Goal: Task Accomplishment & Management: Complete application form

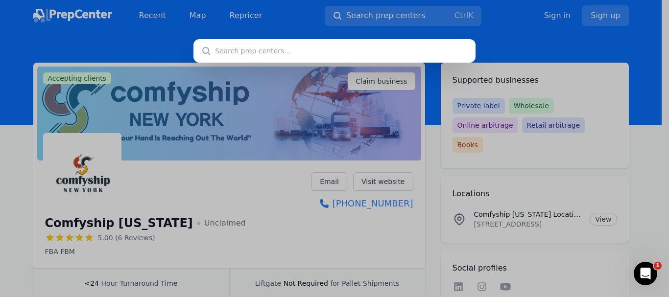
click at [299, 54] on input "text" at bounding box center [335, 51] width 282 height 24
click at [207, 201] on div at bounding box center [334, 148] width 669 height 297
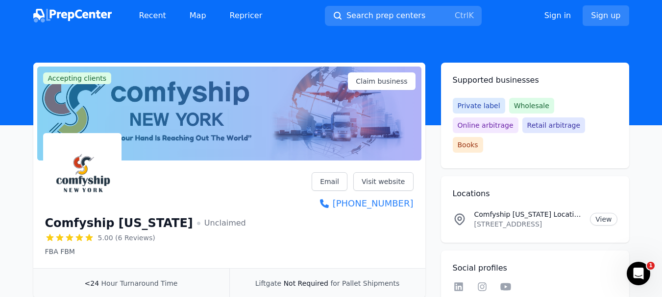
click at [325, 6] on button "Search prep centers Ctrl K" at bounding box center [403, 16] width 157 height 20
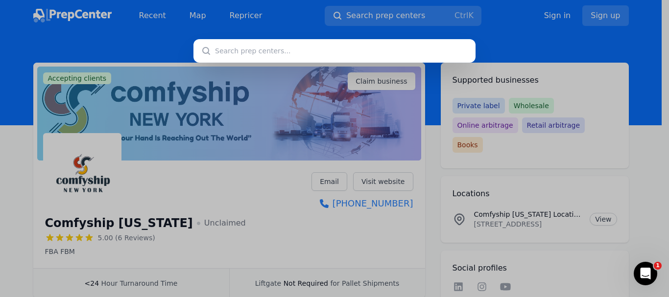
click at [590, 172] on div at bounding box center [334, 148] width 669 height 297
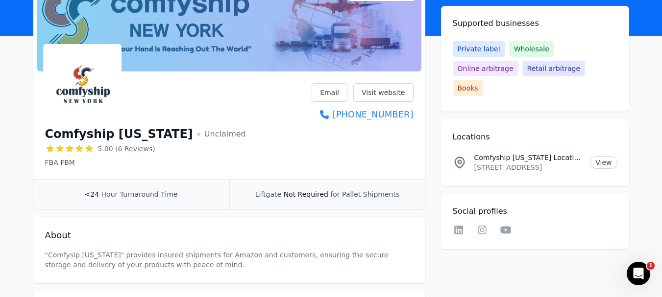
scroll to position [89, 0]
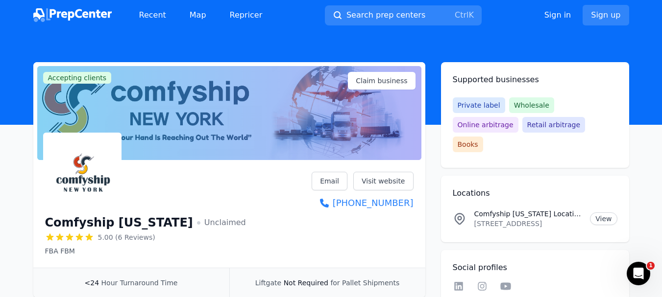
scroll to position [0, 0]
click at [416, 123] on div at bounding box center [229, 114] width 384 height 94
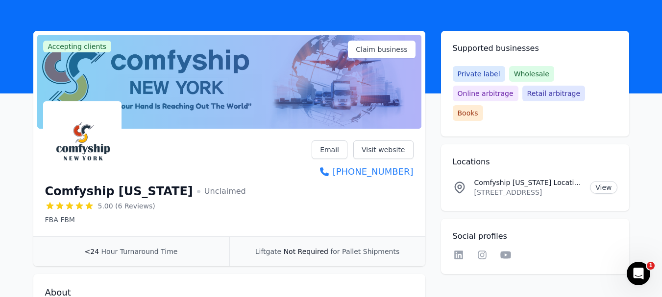
scroll to position [49, 0]
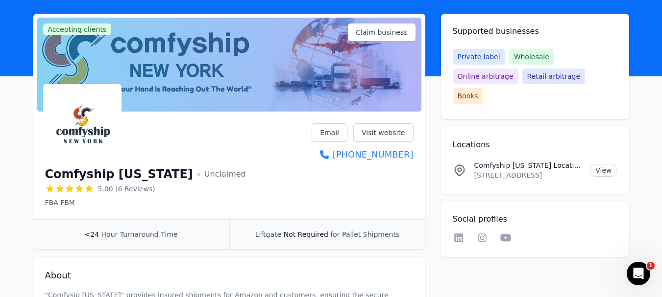
click at [209, 136] on div "Comfyship [US_STATE] Unclaimed 5.00 (6 Reviews) FBA FBM Email Visit website [PH…" at bounding box center [229, 165] width 368 height 84
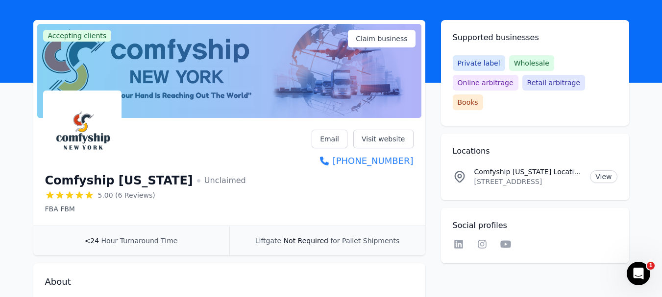
scroll to position [40, 0]
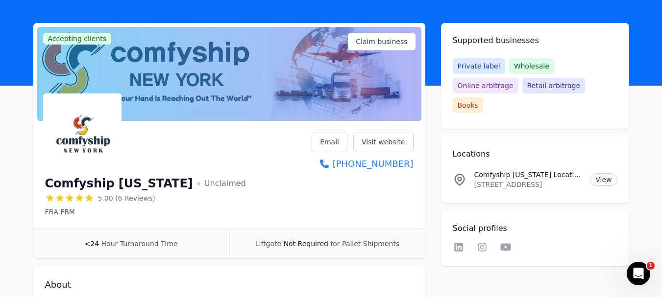
click at [611, 173] on link "View" at bounding box center [603, 179] width 27 height 13
click at [255, 155] on div "Comfyship [US_STATE] Unclaimed 5.00 (6 Reviews) FBA FBM Email Visit website [PH…" at bounding box center [229, 175] width 368 height 84
click at [260, 72] on div at bounding box center [229, 74] width 384 height 94
click at [294, 155] on div "Comfyship [US_STATE] Unclaimed 5.00 (6 Reviews) FBA FBM Email Visit website [PH…" at bounding box center [229, 175] width 368 height 84
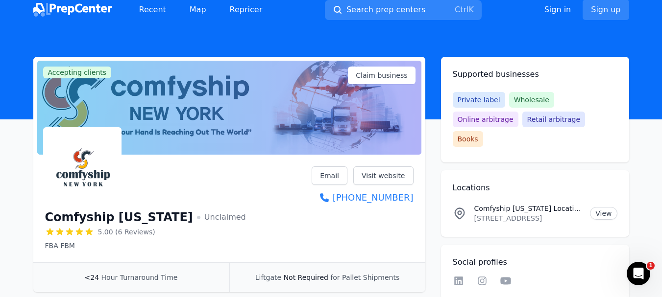
scroll to position [0, 0]
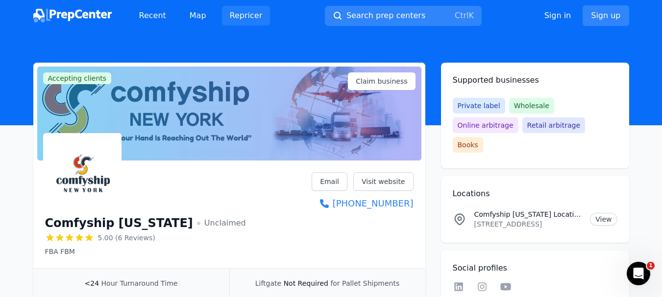
click at [244, 19] on link "Repricer" at bounding box center [246, 16] width 49 height 20
click at [285, 203] on div "Comfyship [US_STATE] Unclaimed 5.00 (6 Reviews) FBA FBM Email Visit website [PH…" at bounding box center [229, 214] width 368 height 84
click at [359, 83] on link "Claim business" at bounding box center [381, 82] width 67 height 18
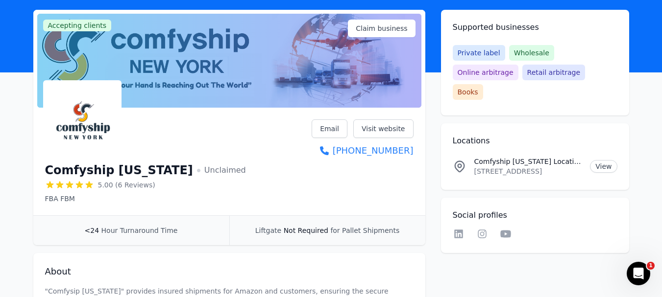
scroll to position [49, 0]
